Goal: Transaction & Acquisition: Book appointment/travel/reservation

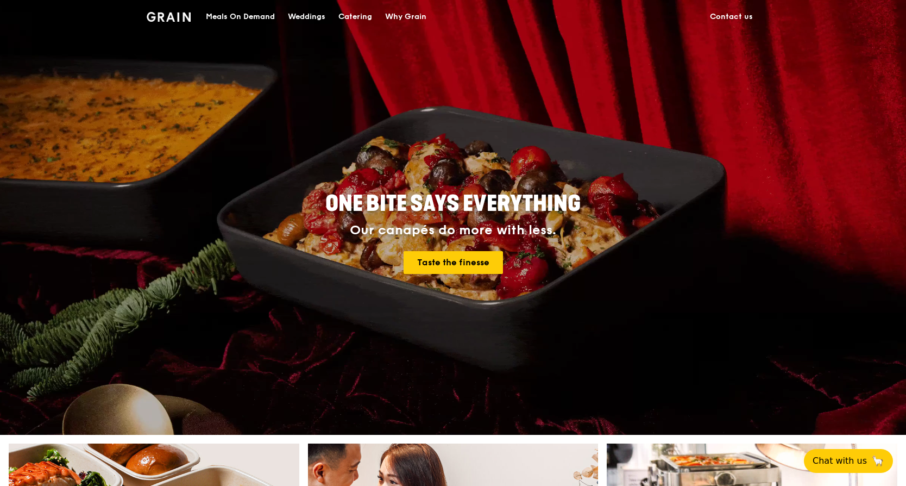
click at [365, 17] on div "Catering" at bounding box center [355, 17] width 34 height 33
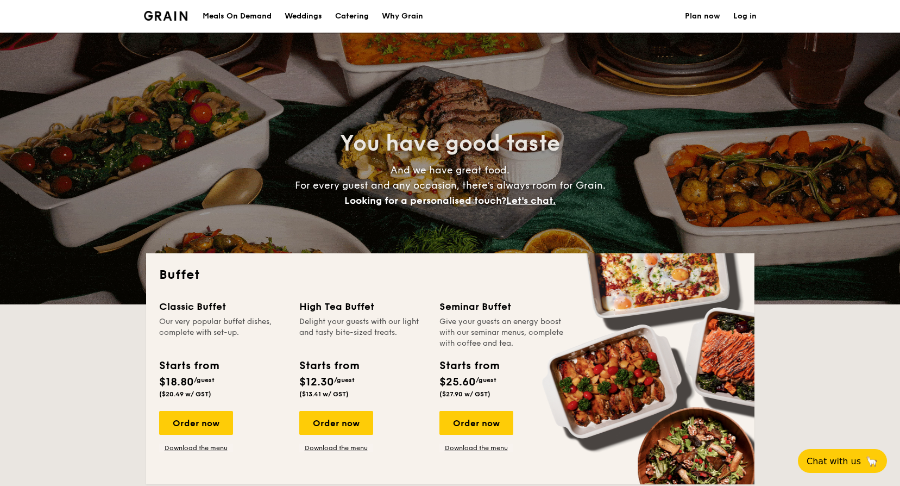
select select
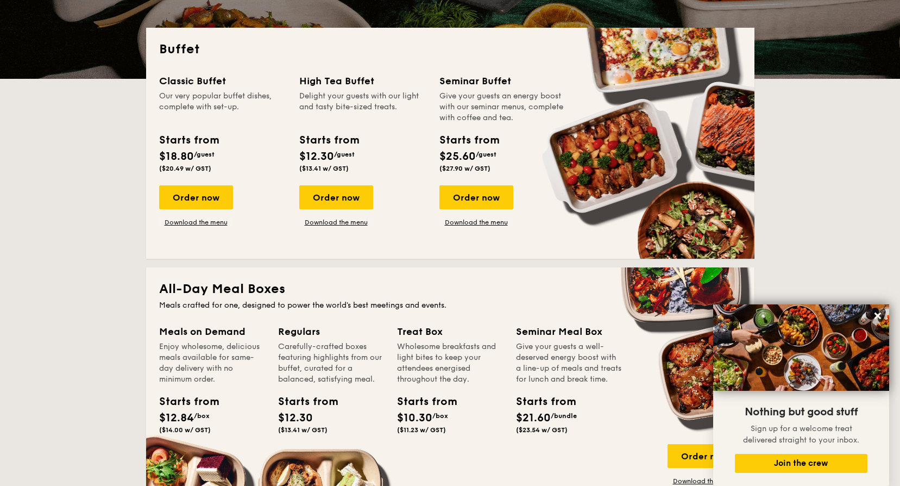
scroll to position [163, 0]
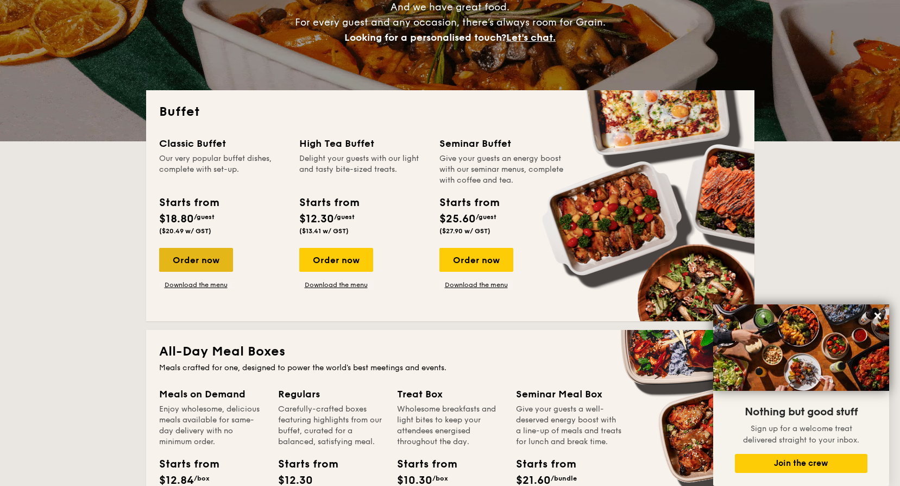
click at [202, 260] on div "Order now" at bounding box center [196, 260] width 74 height 24
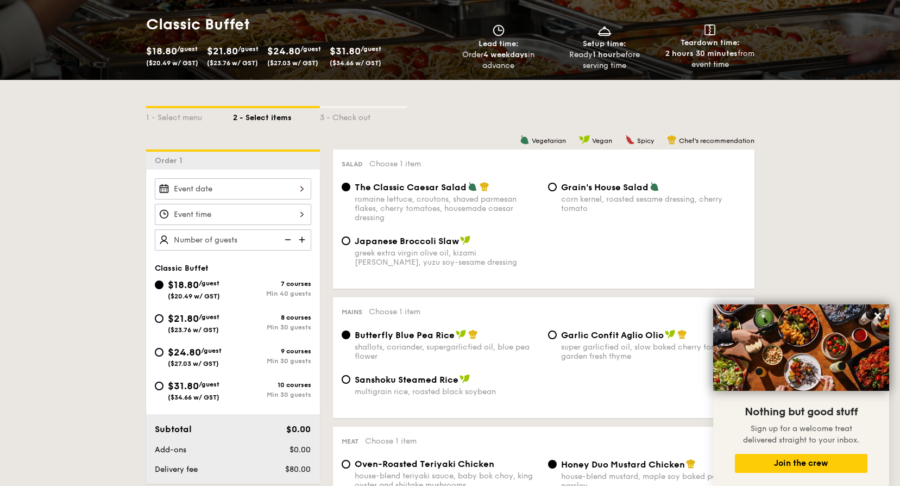
scroll to position [163, 0]
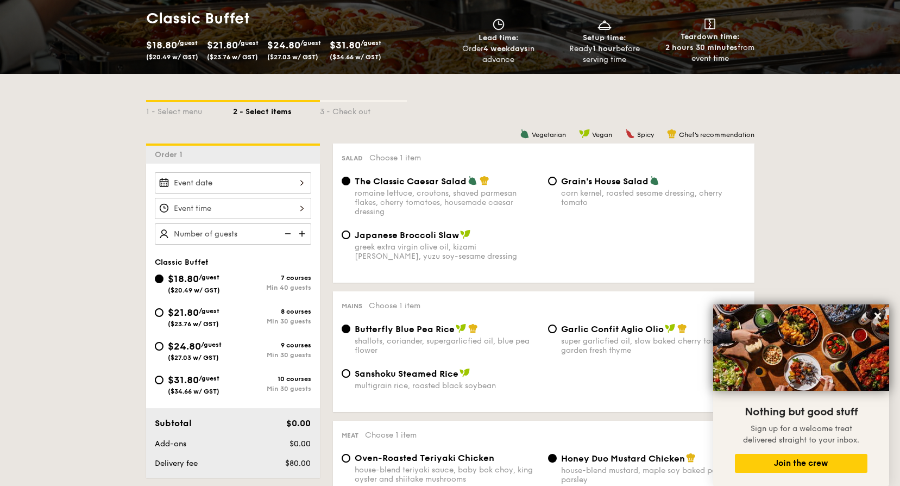
click at [258, 185] on div at bounding box center [233, 182] width 156 height 21
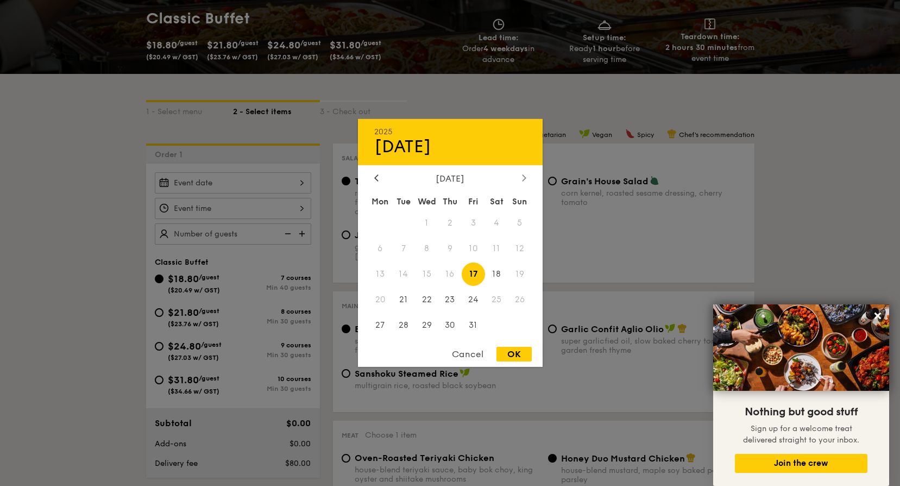
click at [522, 179] on div at bounding box center [524, 178] width 10 height 10
click at [378, 181] on icon at bounding box center [376, 177] width 3 height 7
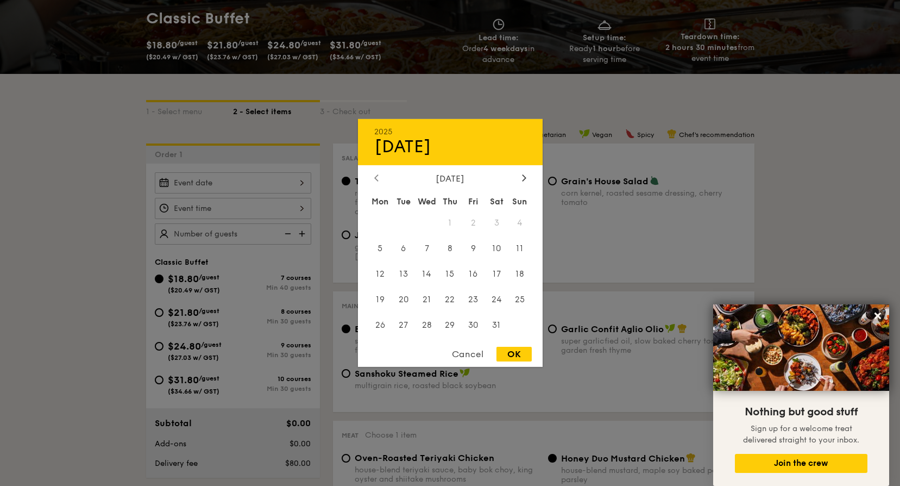
click at [378, 181] on icon at bounding box center [376, 177] width 3 height 7
click at [451, 244] on span "11" at bounding box center [449, 248] width 23 height 23
click at [509, 354] on div "OK" at bounding box center [514, 354] width 35 height 15
type input "Dec 11, 2025"
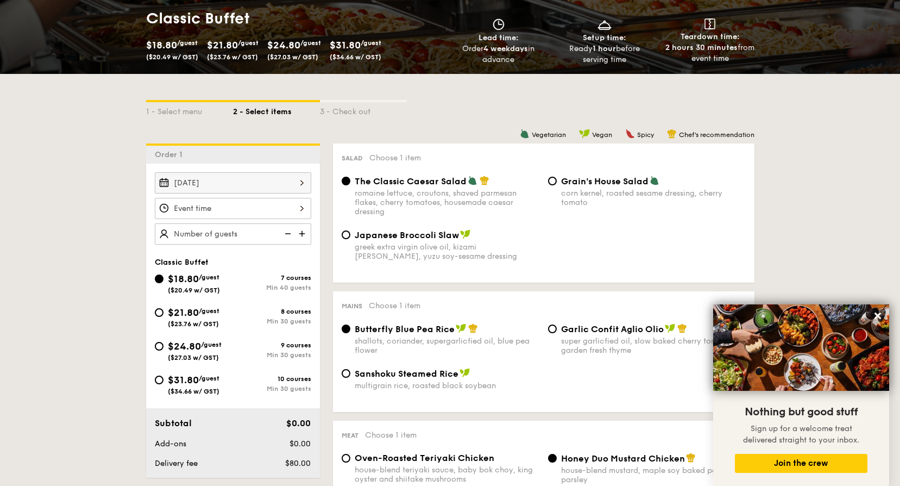
click at [239, 212] on div at bounding box center [233, 208] width 156 height 21
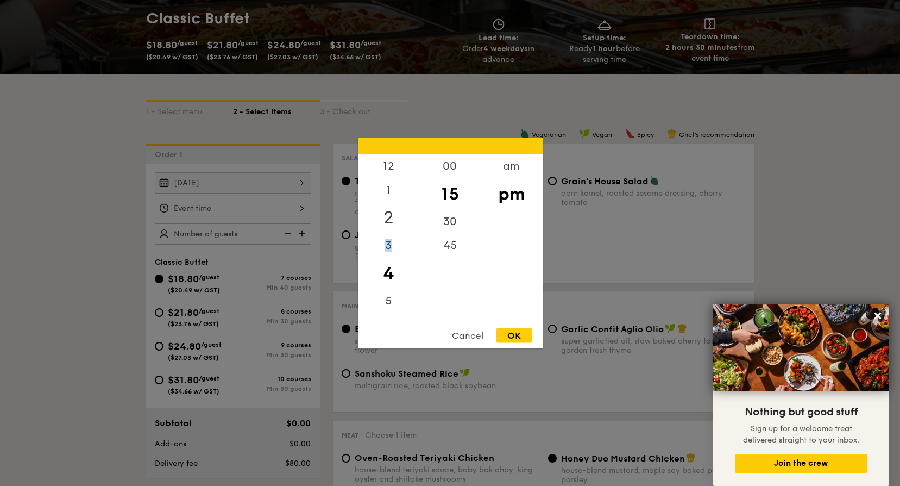
drag, startPoint x: 392, startPoint y: 240, endPoint x: 392, endPoint y: 205, distance: 34.2
click at [392, 205] on div "12 1 2 3 4 5 6 7 8 9 10 11" at bounding box center [388, 237] width 61 height 166
click at [390, 302] on div "5" at bounding box center [388, 297] width 61 height 32
click at [390, 313] on div "6" at bounding box center [388, 321] width 61 height 32
click at [443, 158] on div "00" at bounding box center [449, 170] width 61 height 32
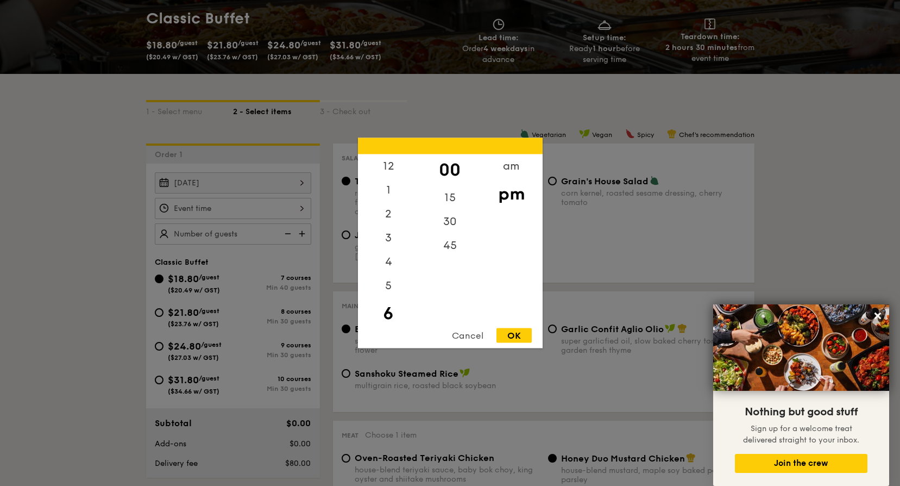
click at [520, 329] on div "OK" at bounding box center [514, 335] width 35 height 15
type input "6:00PM"
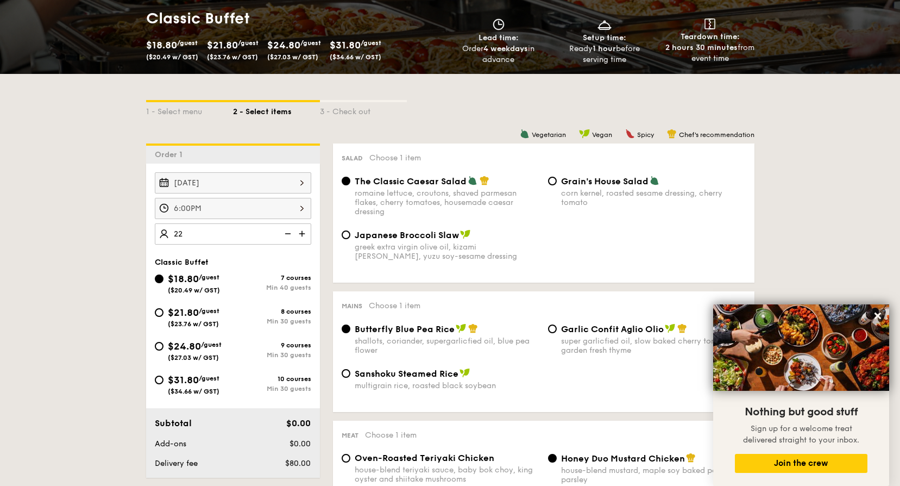
type input "40 guests"
click at [513, 243] on div "greek extra virgin olive oil, kizami nori, ginger, yuzu soy-sesame dressing" at bounding box center [447, 251] width 185 height 18
click at [350, 239] on input "Japanese Broccoli Slaw greek extra virgin olive oil, kizami nori, ginger, yuzu …" at bounding box center [346, 234] width 9 height 9
radio input "true"
click at [289, 237] on img at bounding box center [287, 233] width 16 height 21
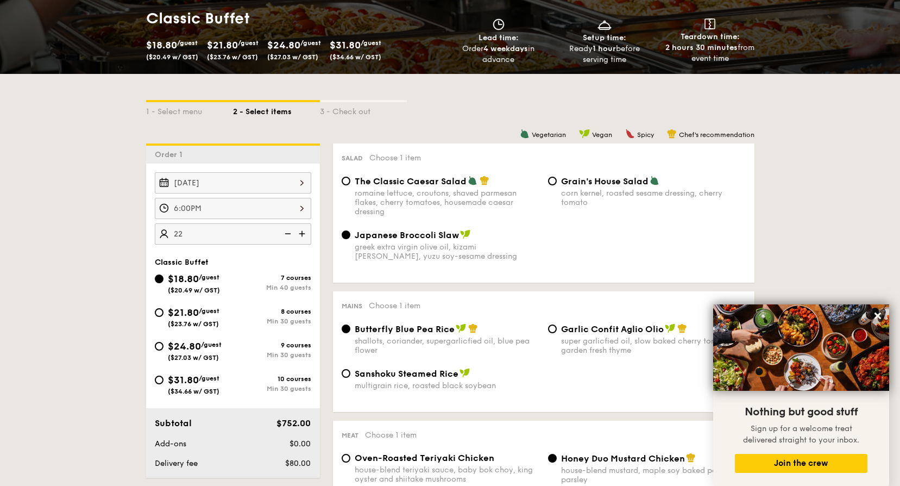
click at [289, 236] on img at bounding box center [287, 233] width 16 height 21
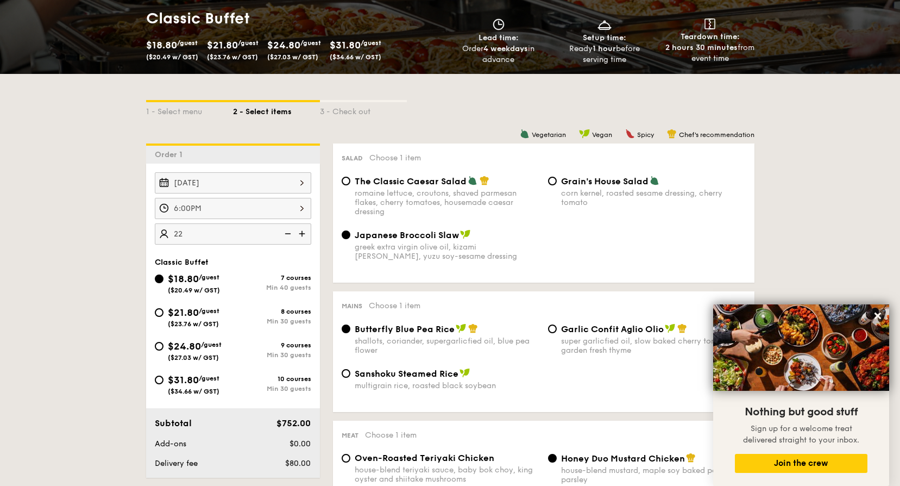
click at [289, 236] on img at bounding box center [287, 233] width 16 height 21
click at [304, 236] on img at bounding box center [303, 233] width 16 height 21
click at [287, 236] on img at bounding box center [287, 233] width 16 height 21
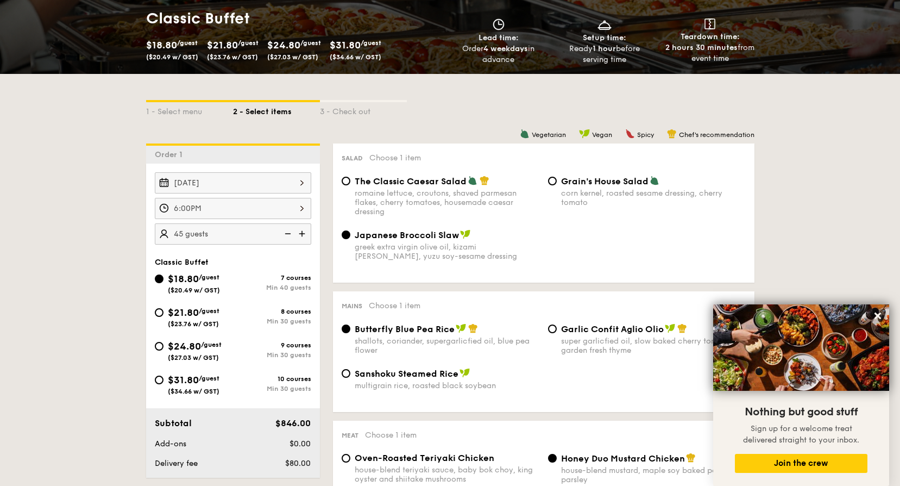
type input "40 guests"
click at [287, 236] on img at bounding box center [287, 233] width 16 height 21
select select
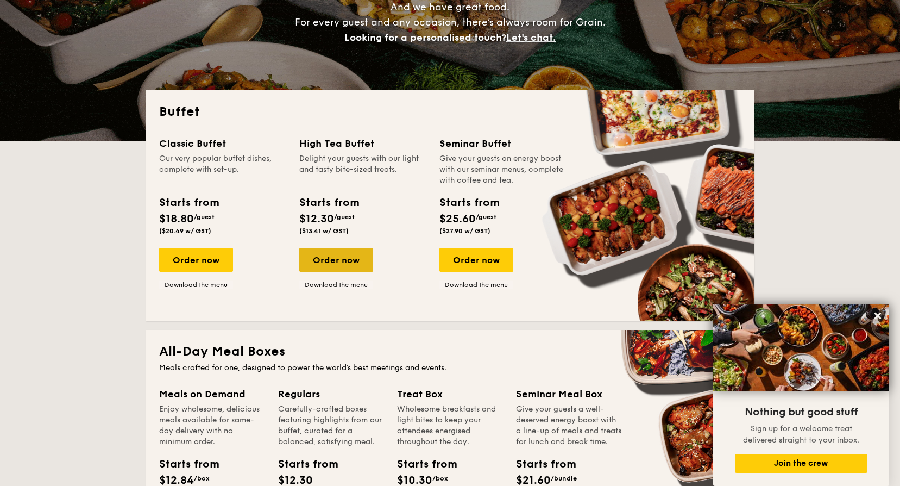
click at [325, 262] on div "Order now" at bounding box center [336, 260] width 74 height 24
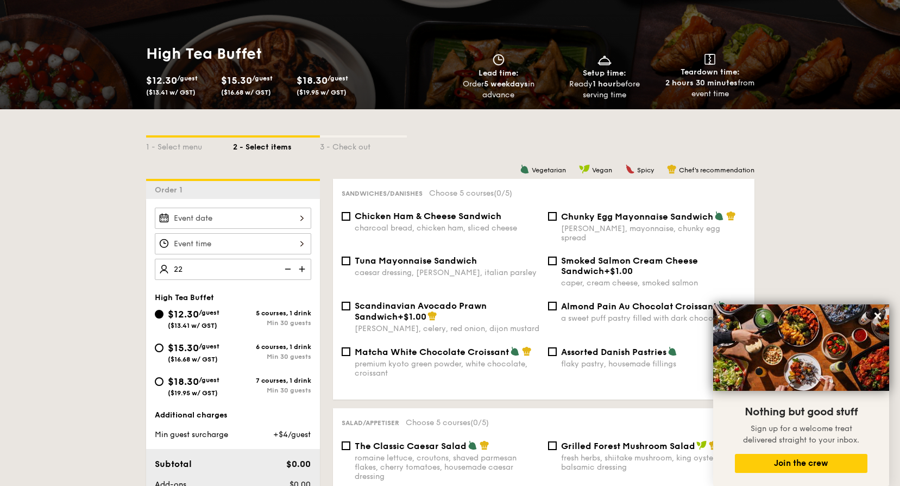
scroll to position [109, 0]
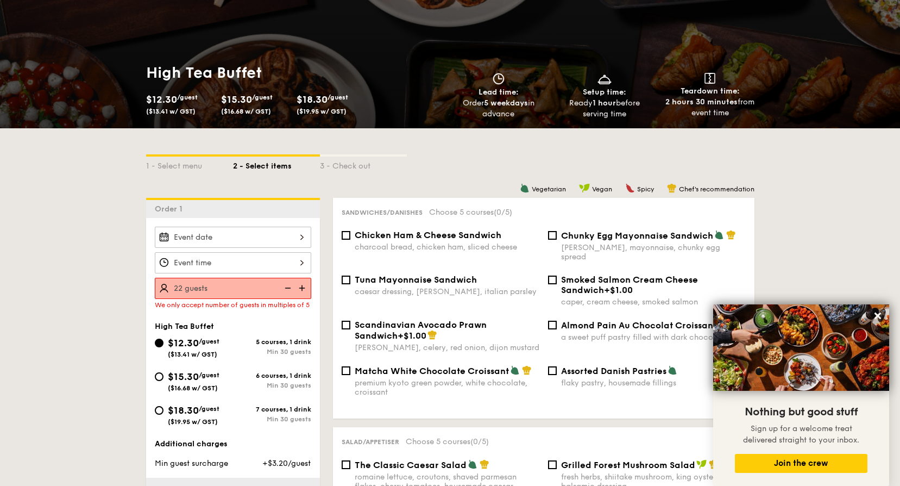
click at [307, 290] on img at bounding box center [303, 288] width 16 height 21
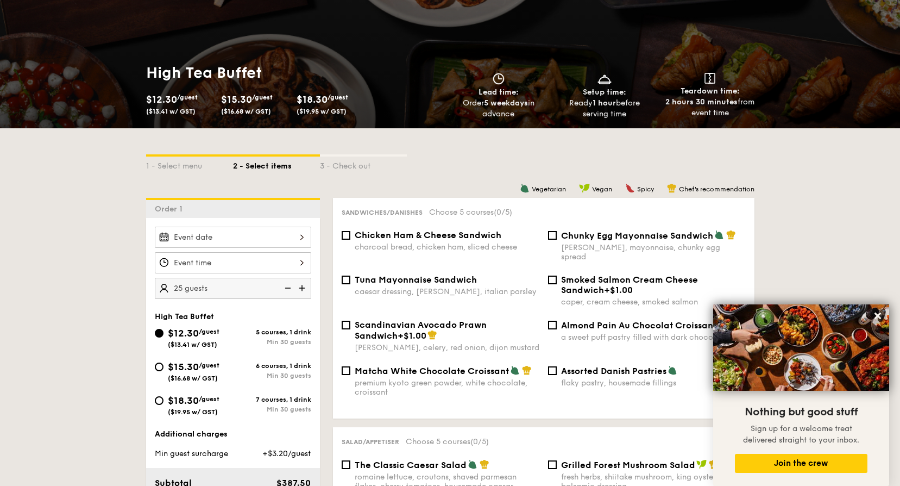
click at [305, 290] on img at bounding box center [303, 288] width 16 height 21
click at [286, 288] on img at bounding box center [287, 288] width 16 height 21
click at [298, 288] on img at bounding box center [303, 288] width 16 height 21
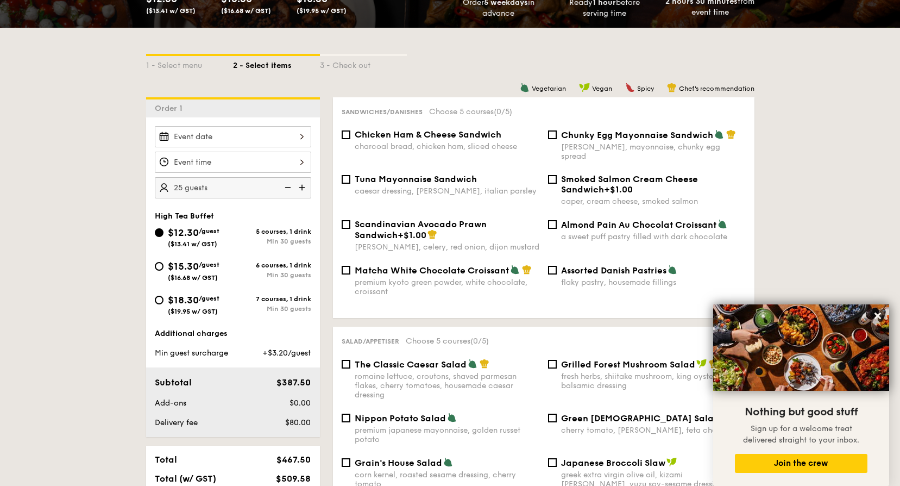
scroll to position [217, 0]
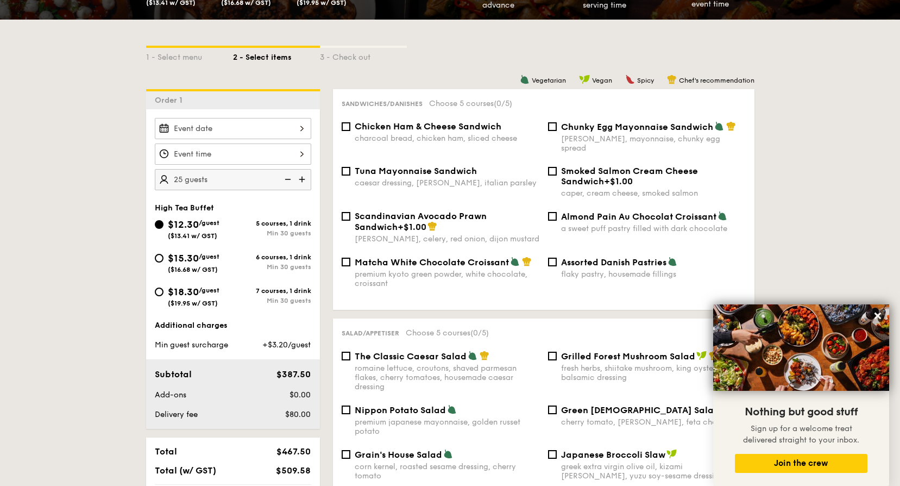
click at [282, 181] on img at bounding box center [287, 179] width 16 height 21
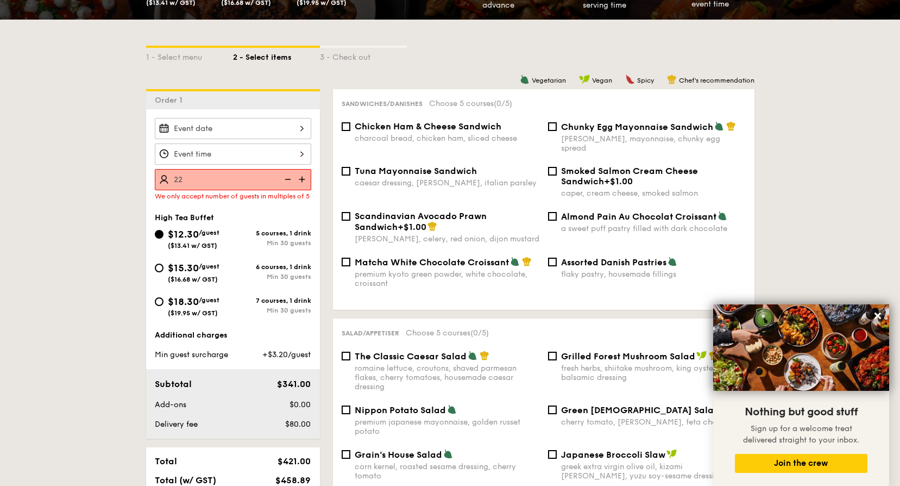
type input "22 guests"
click at [174, 274] on span "$15.30" at bounding box center [183, 268] width 31 height 12
click at [164, 272] on input "$15.30 /guest ($16.68 w/ GST) 6 courses, 1 drink Min 30 guests" at bounding box center [159, 267] width 9 height 9
radio input "true"
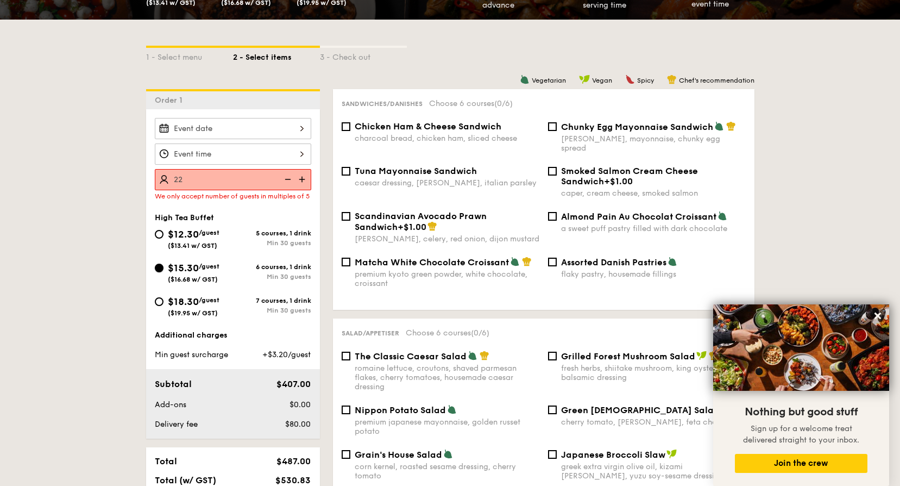
radio input "true"
click at [169, 307] on span "$18.30" at bounding box center [183, 302] width 31 height 12
click at [164, 306] on input "$18.30 /guest ($19.95 w/ GST) 7 courses, 1 drink Min 30 guests" at bounding box center [159, 301] width 9 height 9
radio input "true"
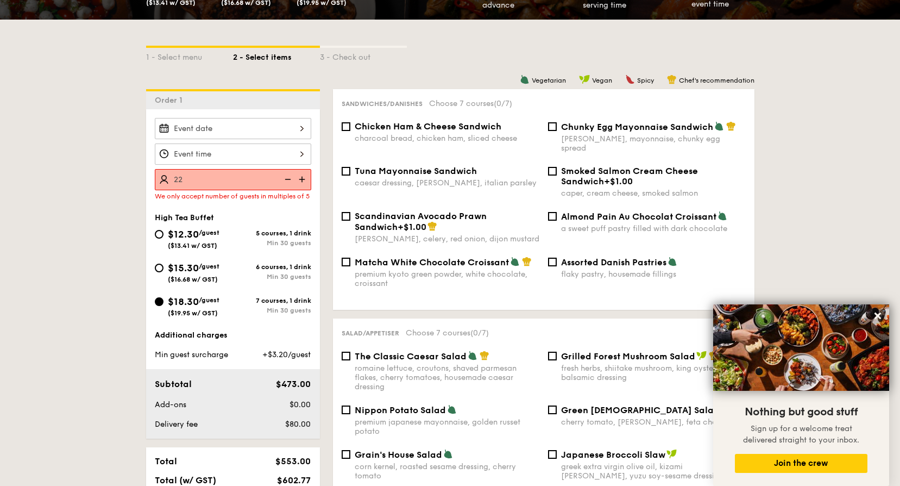
select select
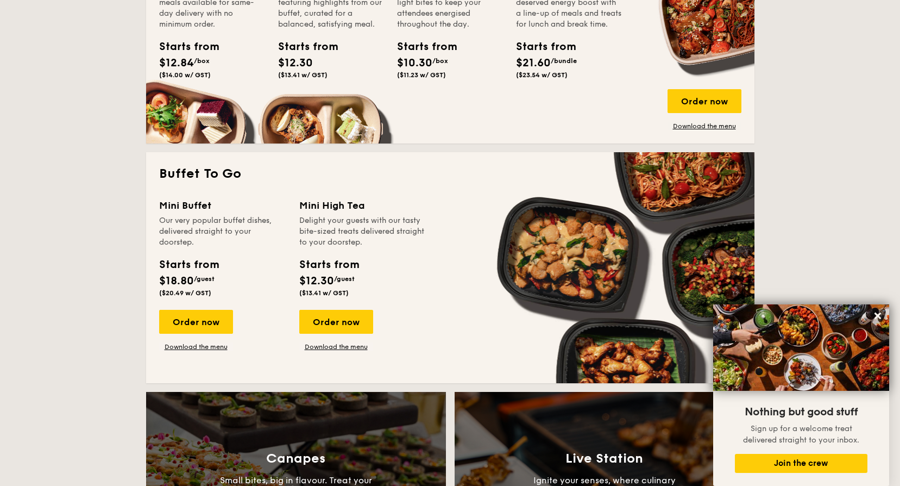
scroll to position [598, 0]
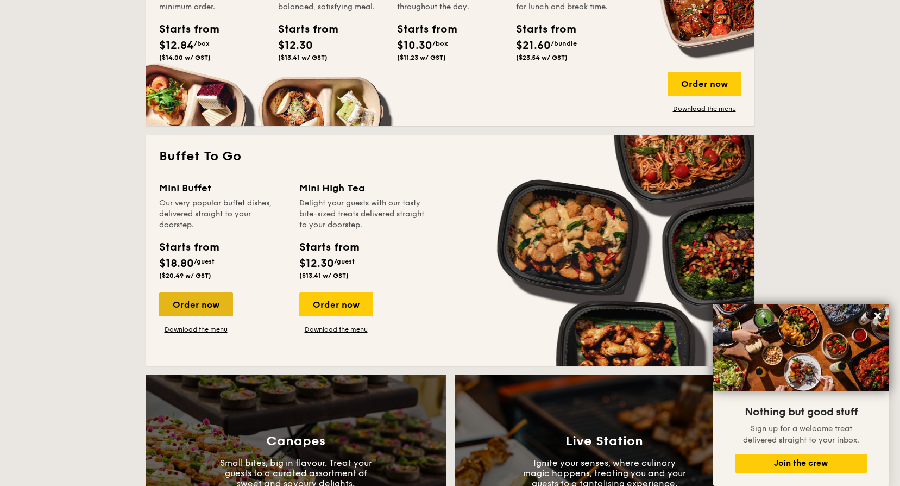
click at [178, 307] on div "Order now" at bounding box center [196, 304] width 74 height 24
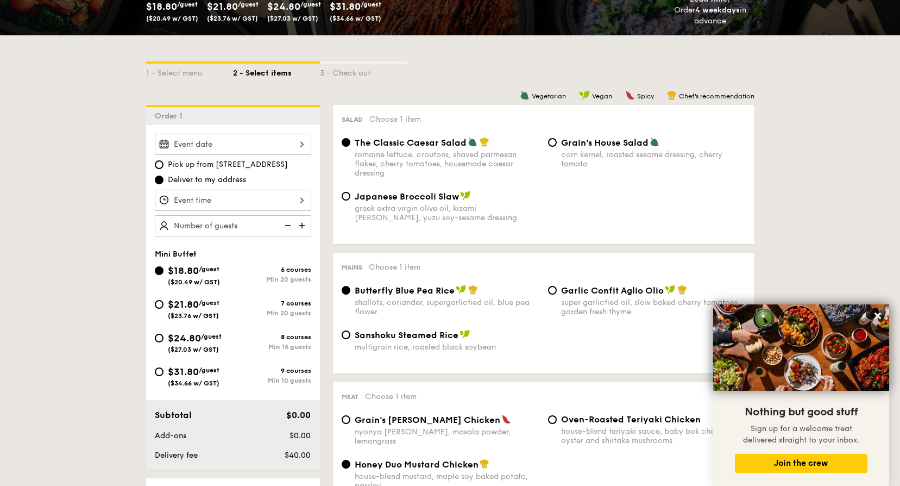
scroll to position [217, 0]
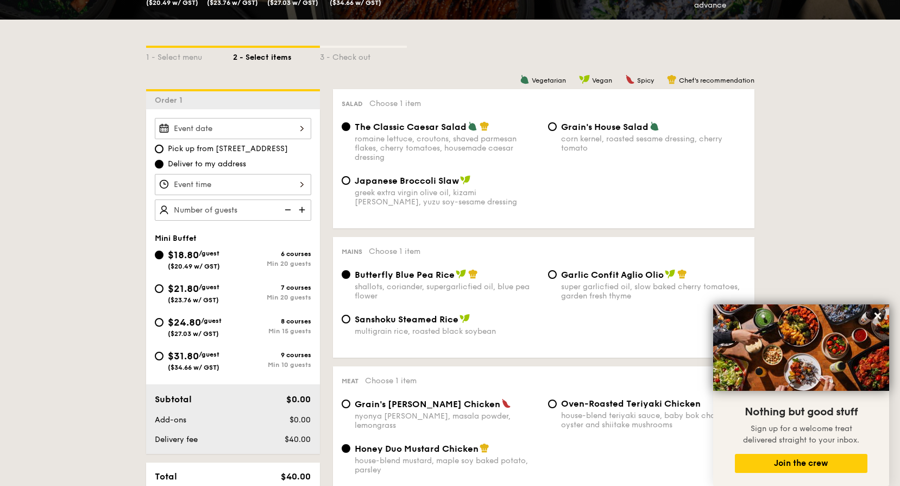
click at [262, 183] on div at bounding box center [233, 184] width 156 height 21
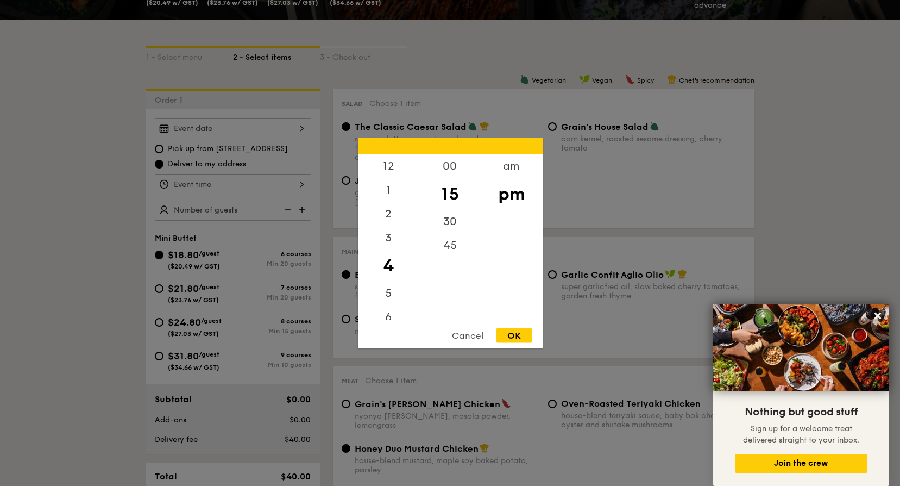
click at [92, 184] on div at bounding box center [450, 243] width 900 height 486
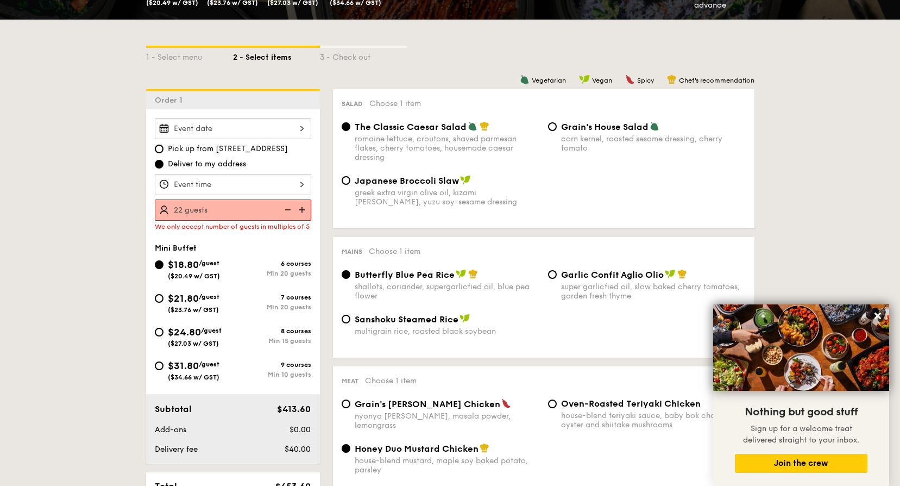
click at [302, 210] on img at bounding box center [303, 209] width 16 height 21
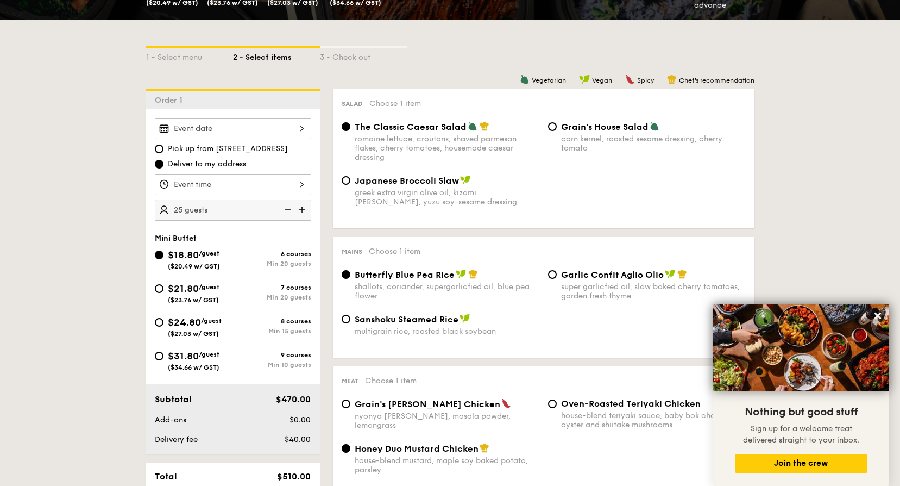
click at [290, 208] on img at bounding box center [287, 209] width 16 height 21
type input "20 guests"
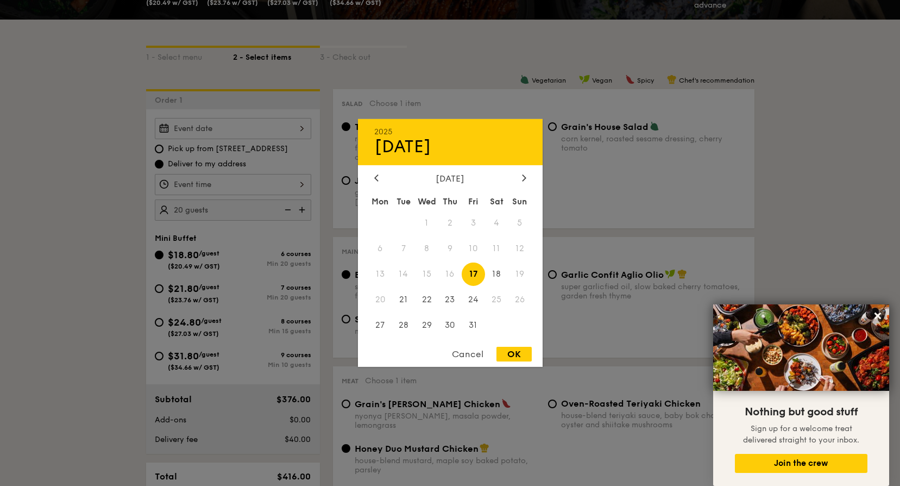
click at [259, 133] on div "2025 Oct 17 October 2025 Mon Tue Wed Thu Fri Sat Sun 1 2 3 4 5 6 7 8 9 10 11 12…" at bounding box center [233, 128] width 156 height 21
click at [524, 177] on icon at bounding box center [523, 177] width 3 height 7
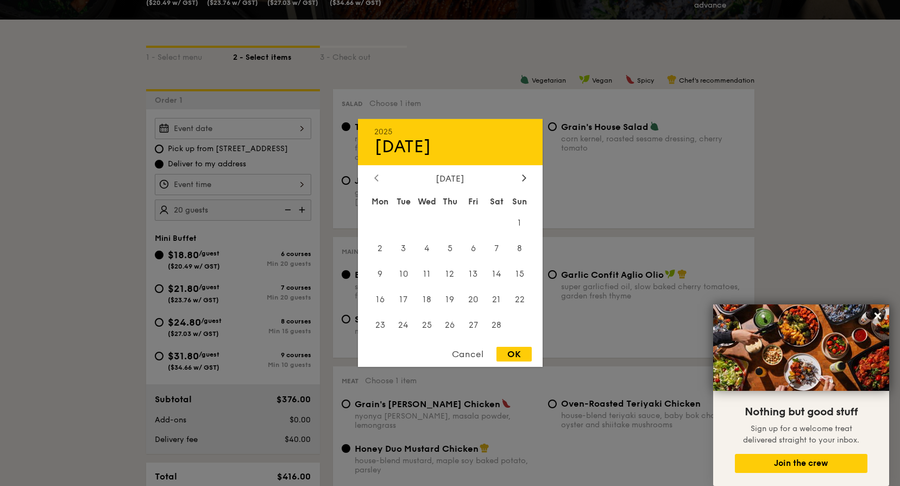
click at [375, 180] on icon at bounding box center [376, 177] width 4 height 7
click at [524, 179] on icon at bounding box center [523, 177] width 3 height 7
click at [448, 250] on span "11" at bounding box center [449, 248] width 23 height 23
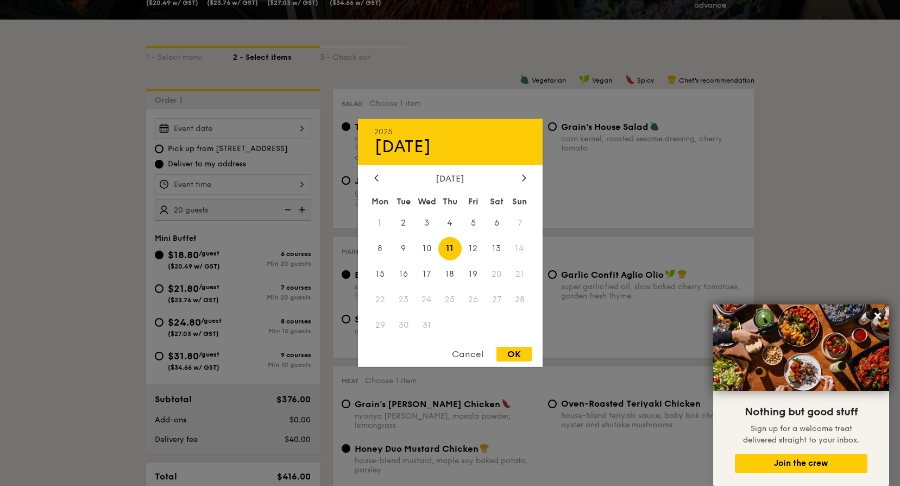
click at [505, 353] on div "OK" at bounding box center [514, 354] width 35 height 15
type input "Dec 11, 2025"
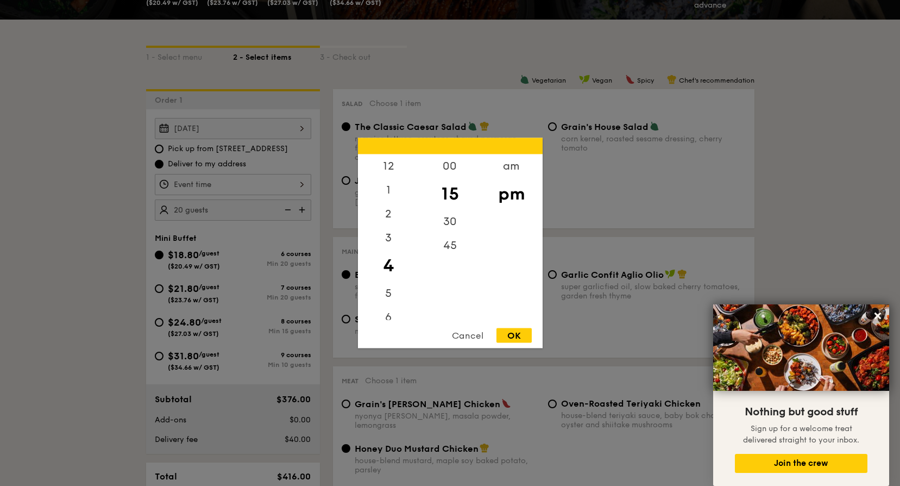
click at [225, 180] on div "12 1 2 3 4 5 6 7 8 9 10 11 00 15 30 45 am pm Cancel OK" at bounding box center [233, 184] width 156 height 21
click at [391, 293] on div "5" at bounding box center [388, 297] width 61 height 32
click at [387, 317] on div "6" at bounding box center [388, 321] width 61 height 32
click at [453, 161] on div "00" at bounding box center [449, 170] width 61 height 32
click at [519, 331] on div "OK" at bounding box center [514, 335] width 35 height 15
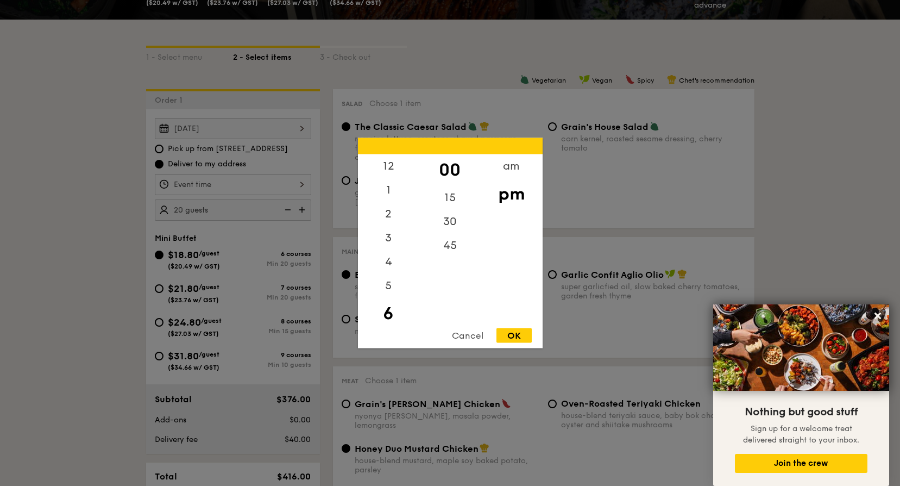
type input "6:00PM"
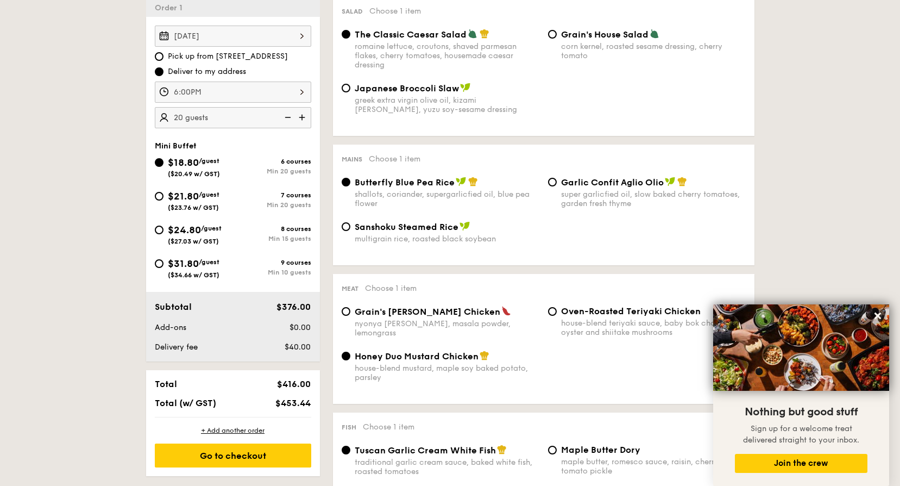
scroll to position [326, 0]
